Goal: Task Accomplishment & Management: Complete application form

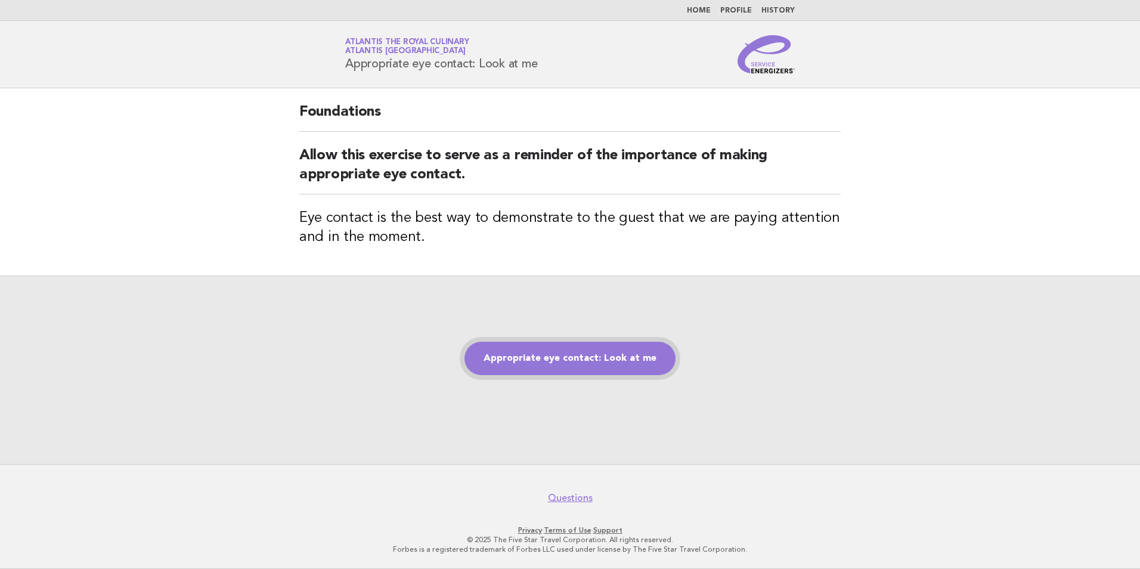
click at [612, 359] on link "Appropriate eye contact: Look at me" at bounding box center [569, 358] width 211 height 33
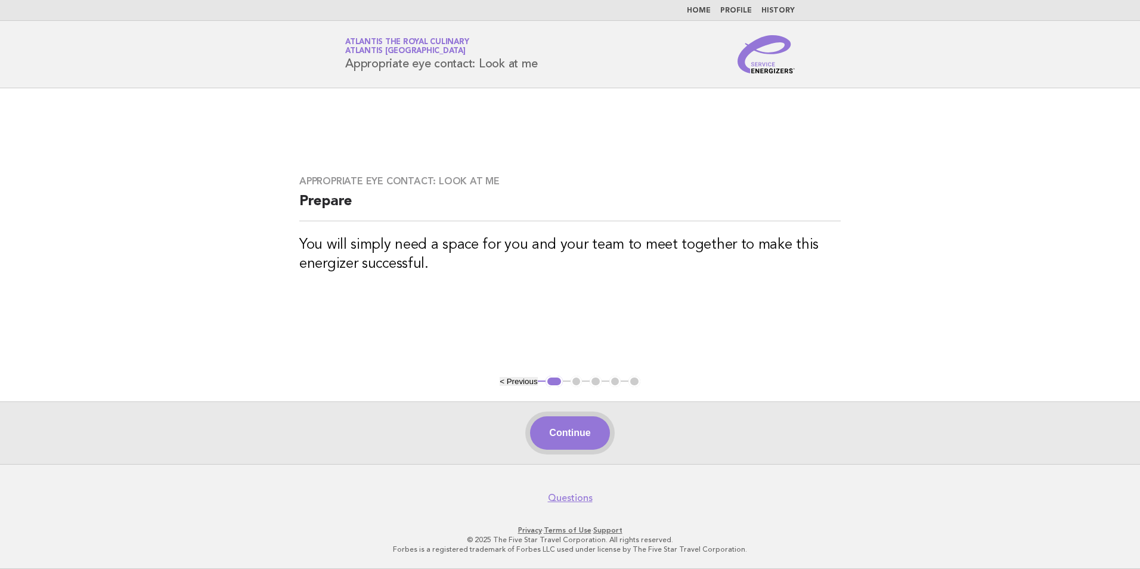
click at [551, 436] on button "Continue" at bounding box center [569, 432] width 79 height 33
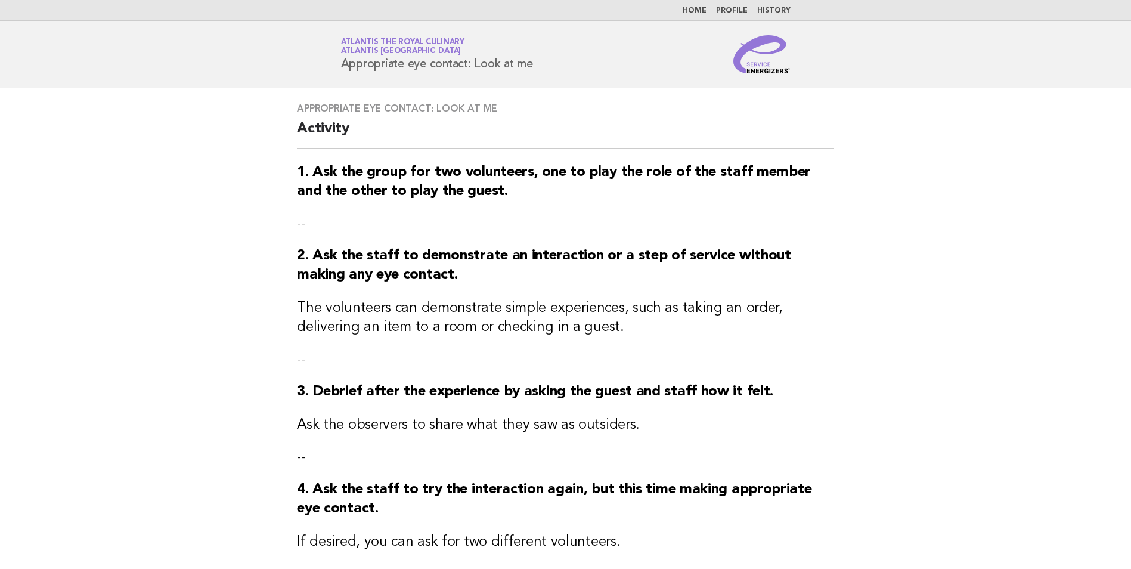
scroll to position [209, 0]
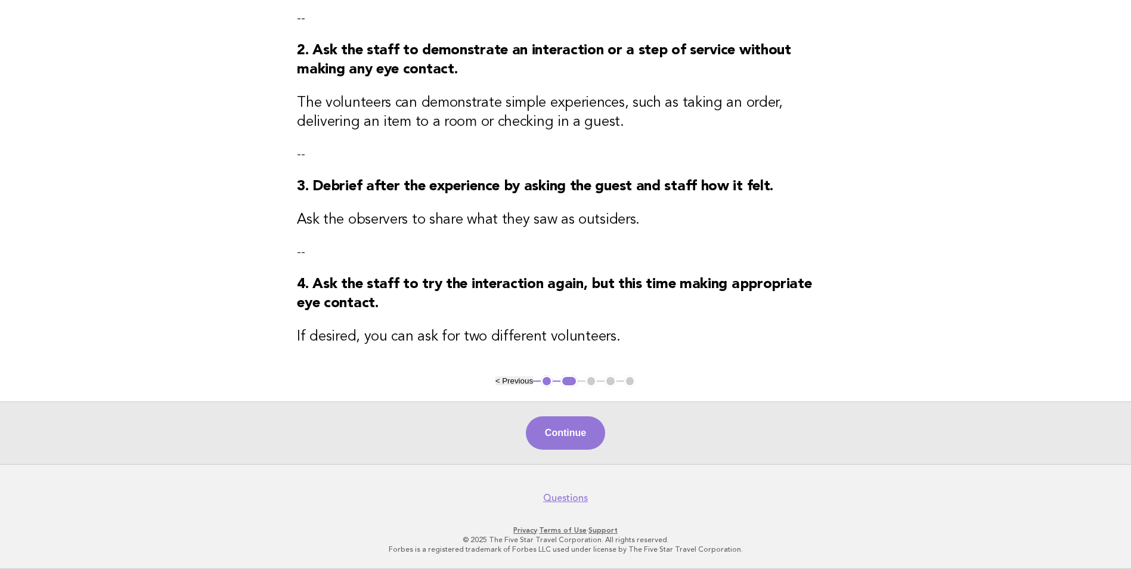
click at [550, 429] on button "Continue" at bounding box center [565, 432] width 79 height 33
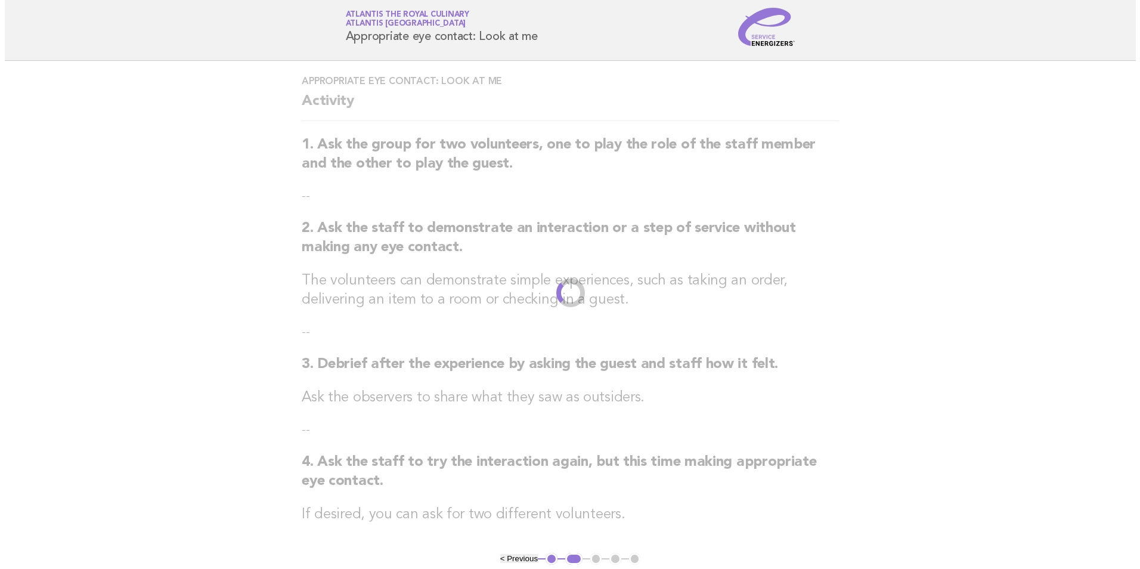
scroll to position [0, 0]
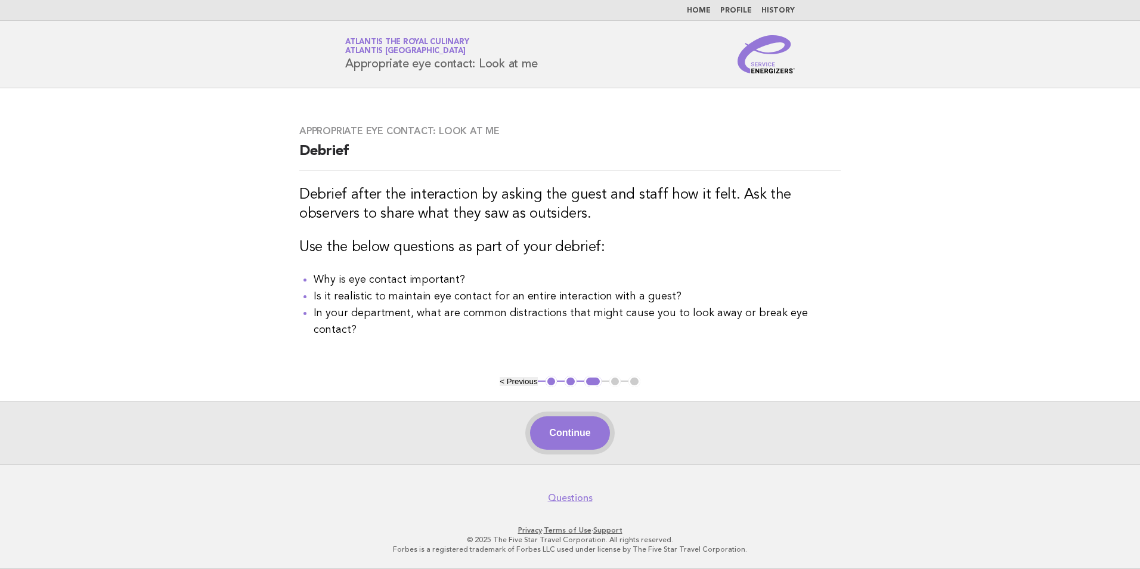
click at [576, 432] on button "Continue" at bounding box center [569, 432] width 79 height 33
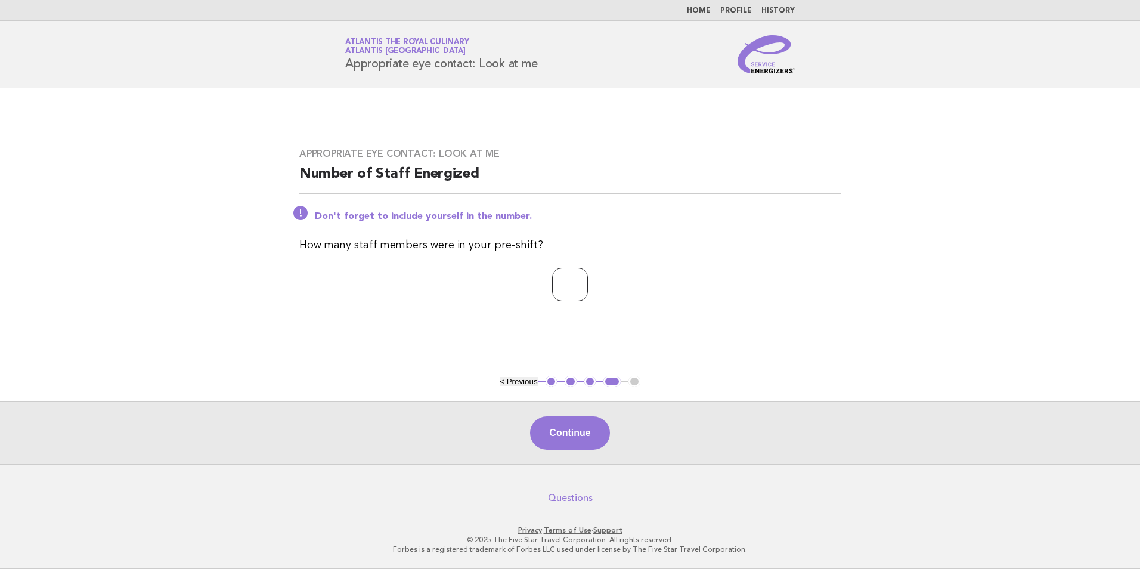
click at [588, 281] on input "*" at bounding box center [570, 284] width 36 height 33
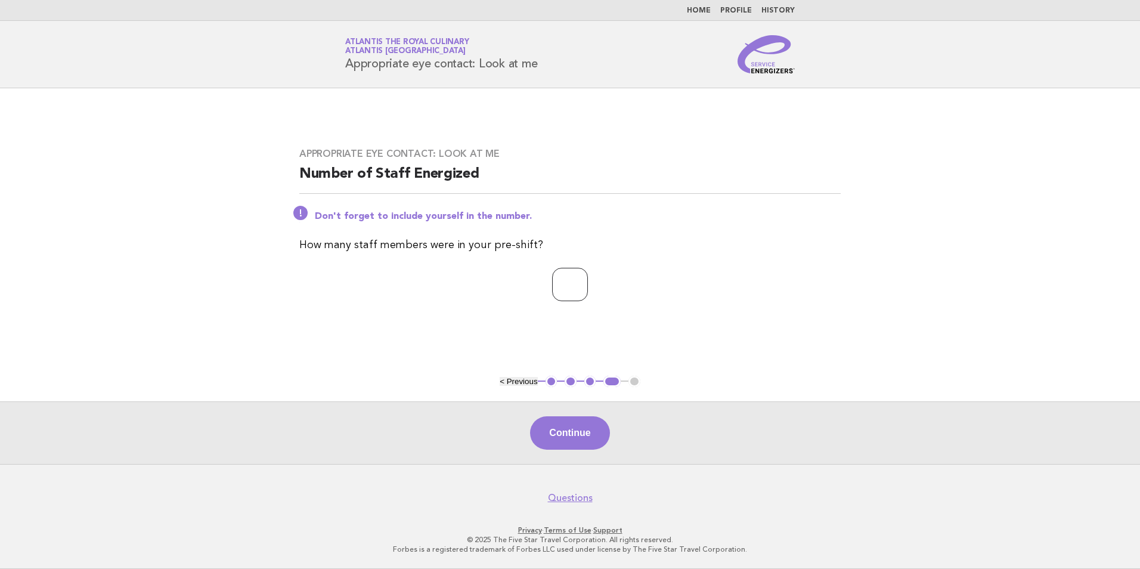
click at [588, 281] on input "*" at bounding box center [570, 284] width 36 height 33
type input "*"
click at [588, 284] on input "*" at bounding box center [570, 284] width 36 height 33
click at [585, 436] on button "Continue" at bounding box center [569, 432] width 79 height 33
